Goal: Task Accomplishment & Management: Complete application form

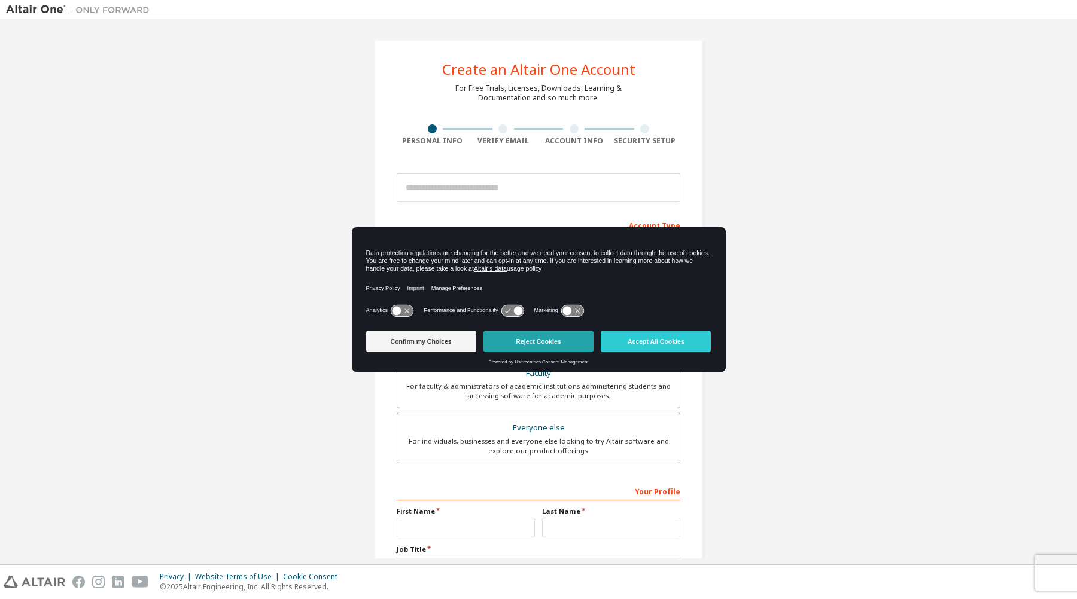
click at [553, 331] on button "Reject Cookies" at bounding box center [538, 342] width 110 height 22
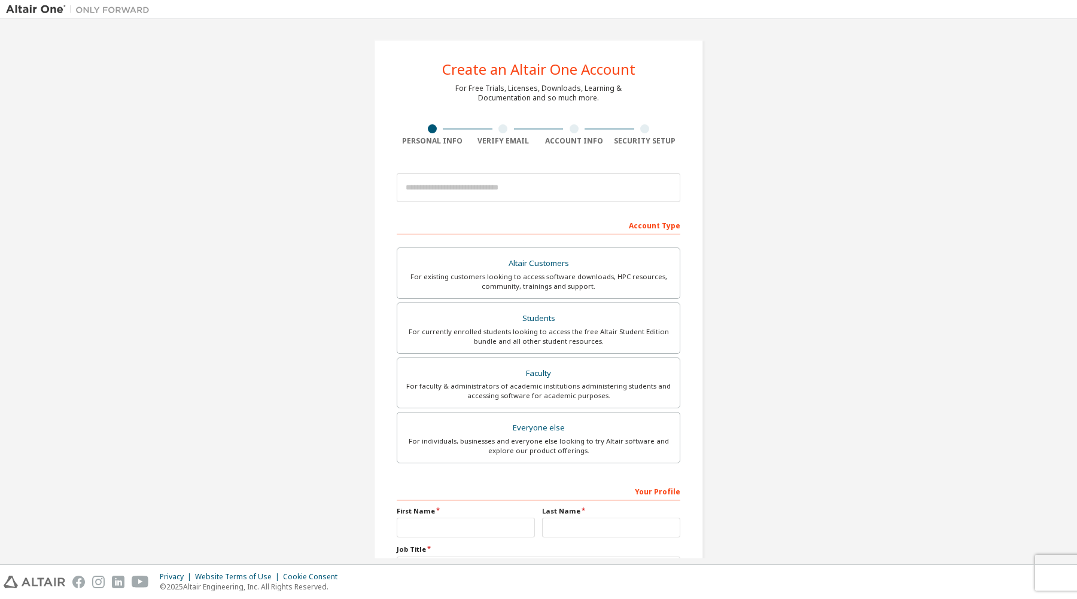
scroll to position [10, 0]
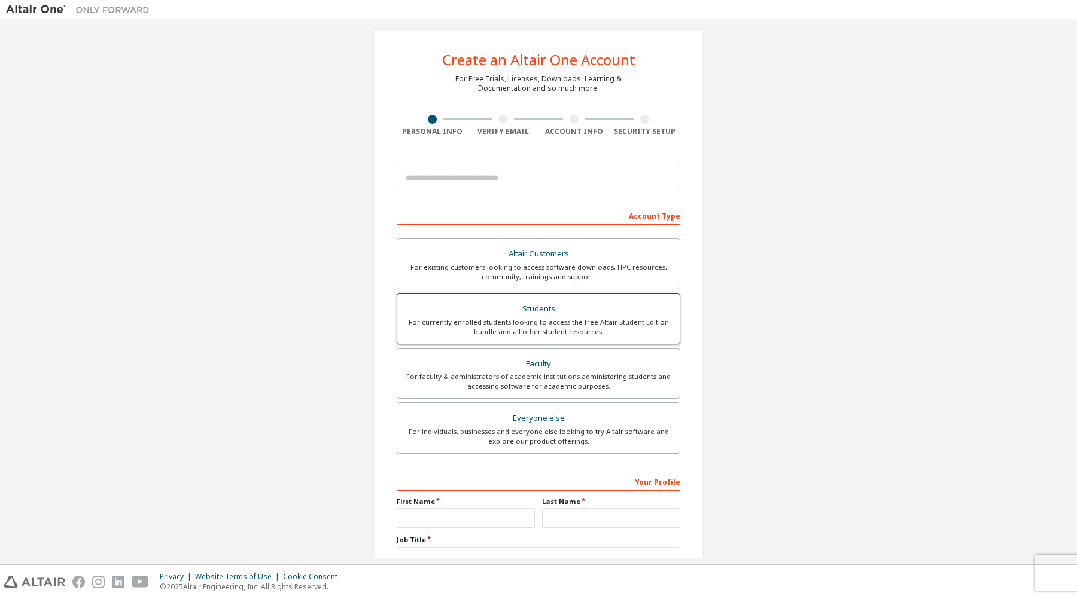
click at [558, 324] on div "For currently enrolled students looking to access the free Altair Student Editi…" at bounding box center [538, 327] width 268 height 19
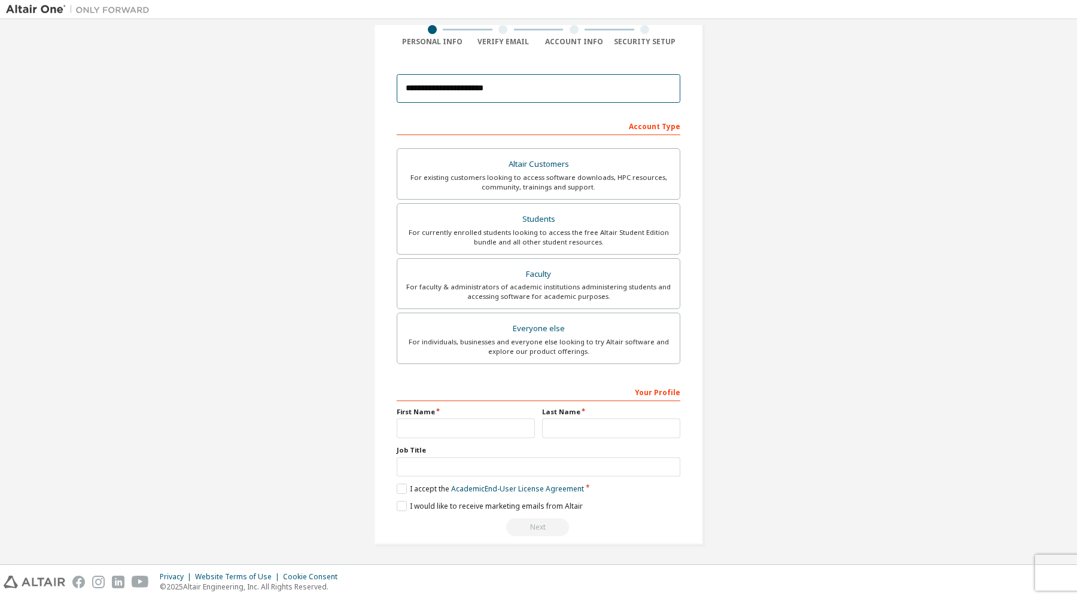
scroll to position [99, 0]
type input "**********"
type input "*******"
click at [398, 487] on label "I accept the Academic End-User License Agreement" at bounding box center [490, 489] width 187 height 10
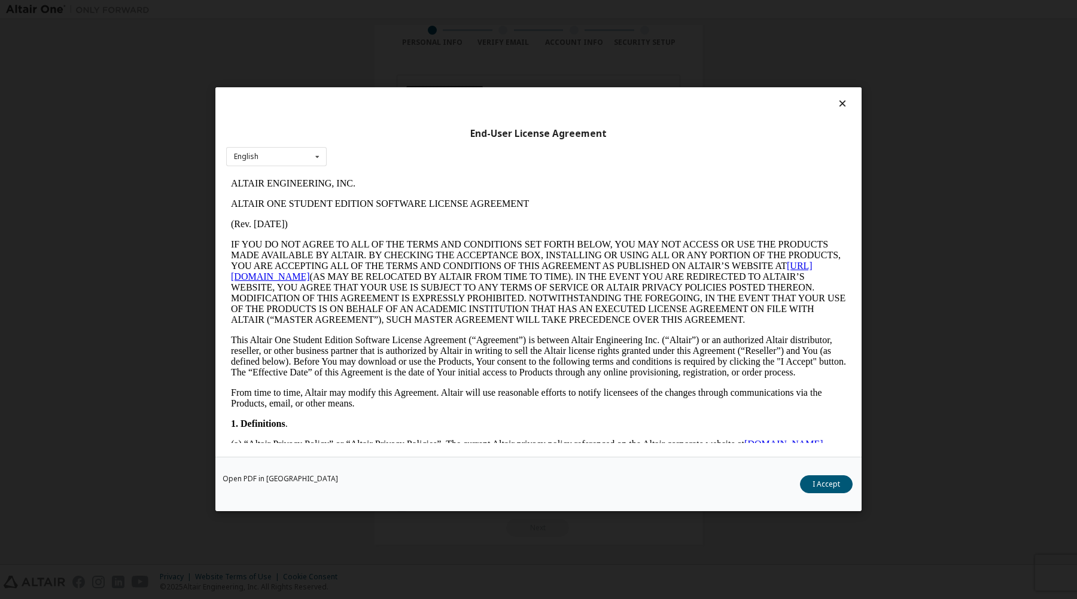
scroll to position [0, 0]
click at [809, 483] on button "I Accept" at bounding box center [826, 485] width 53 height 18
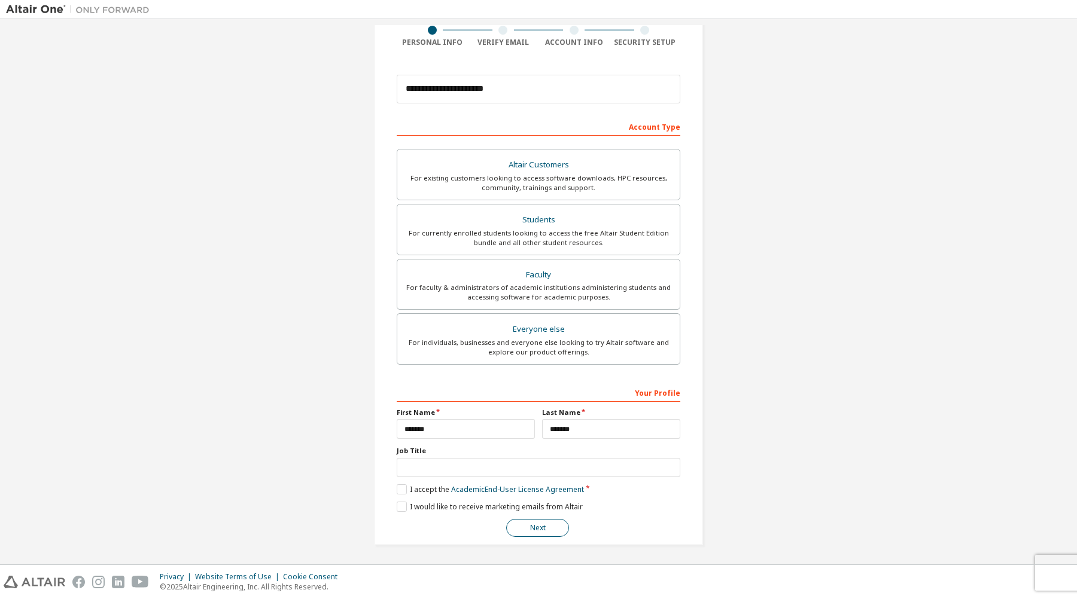
click at [542, 530] on button "Next" at bounding box center [537, 528] width 63 height 18
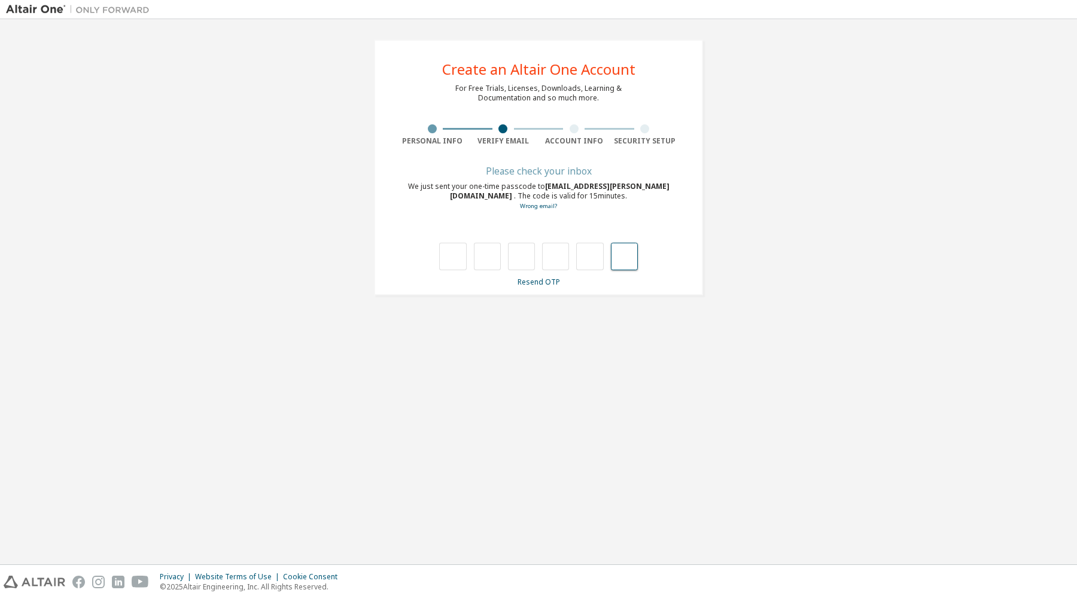
paste input "*"
type input "*"
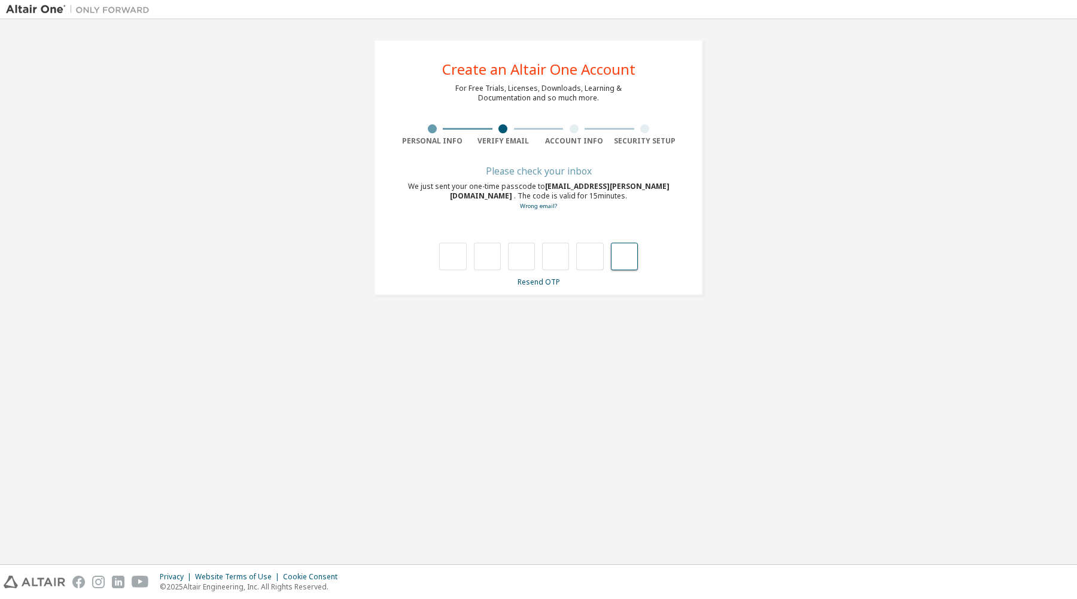
type input "*"
